Goal: Navigation & Orientation: Find specific page/section

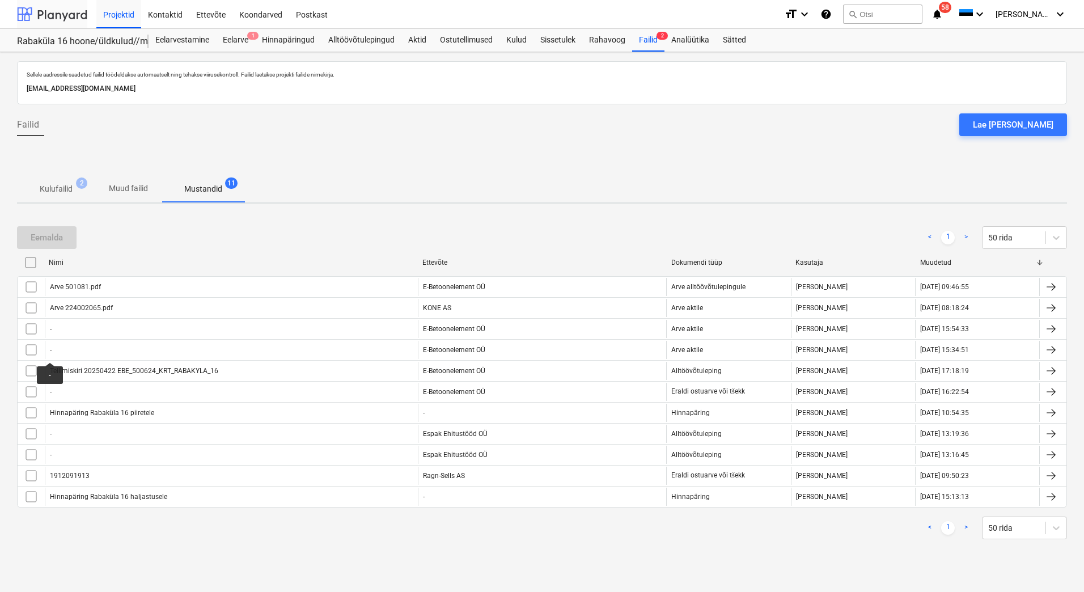
click at [63, 12] on div at bounding box center [52, 14] width 70 height 28
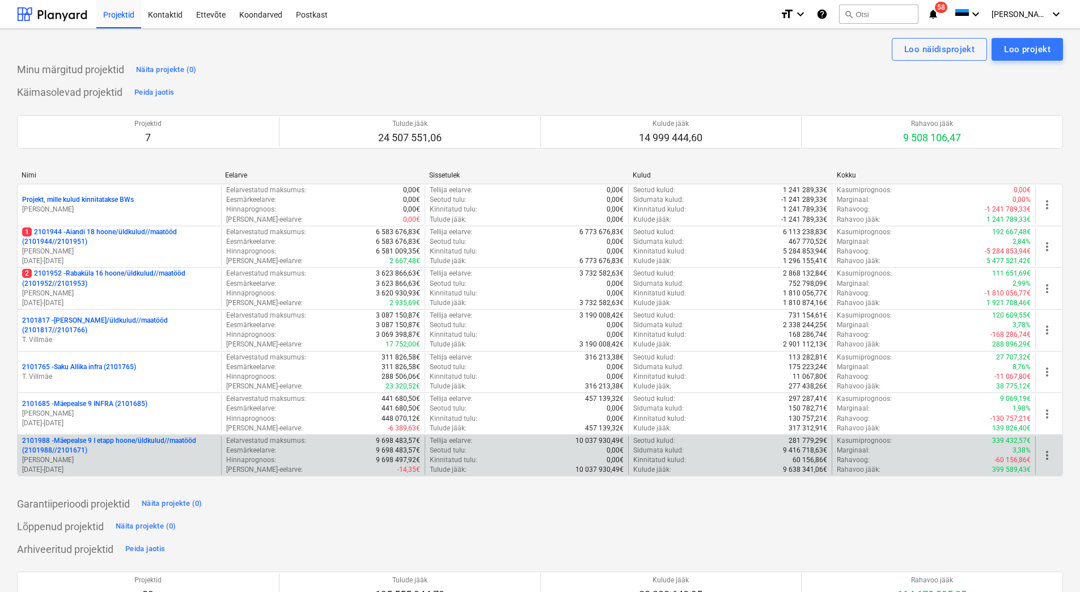
click at [111, 457] on p "[PERSON_NAME]" at bounding box center [119, 460] width 195 height 10
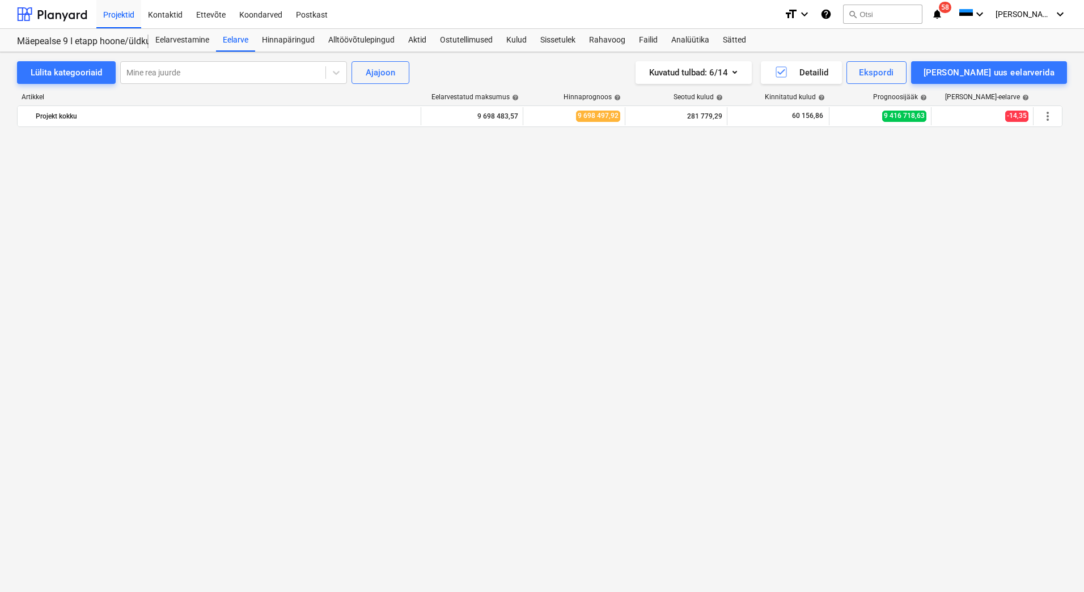
scroll to position [1157, 0]
